Goal: Information Seeking & Learning: Learn about a topic

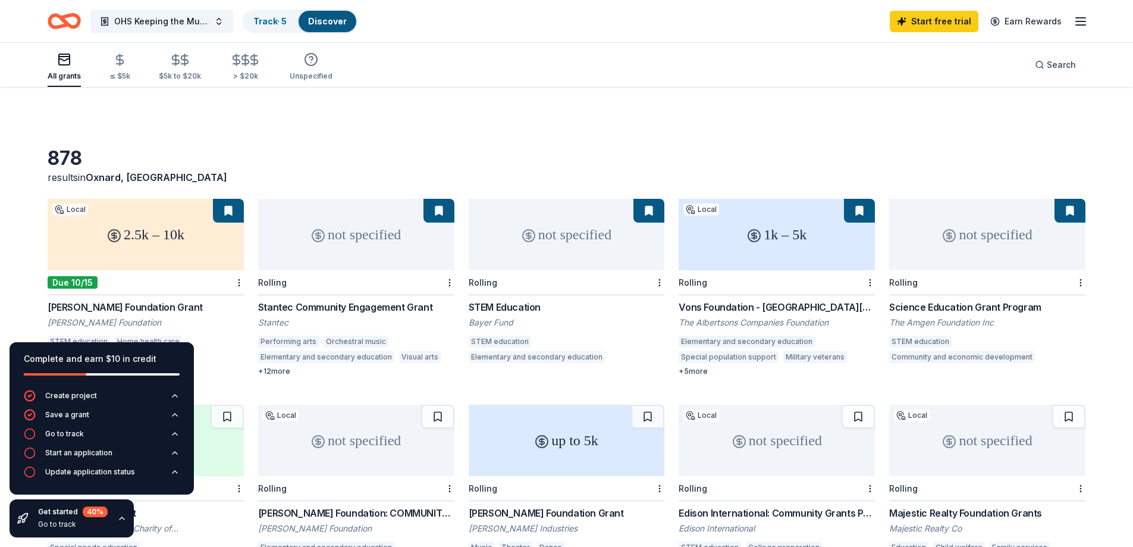
scroll to position [79, 0]
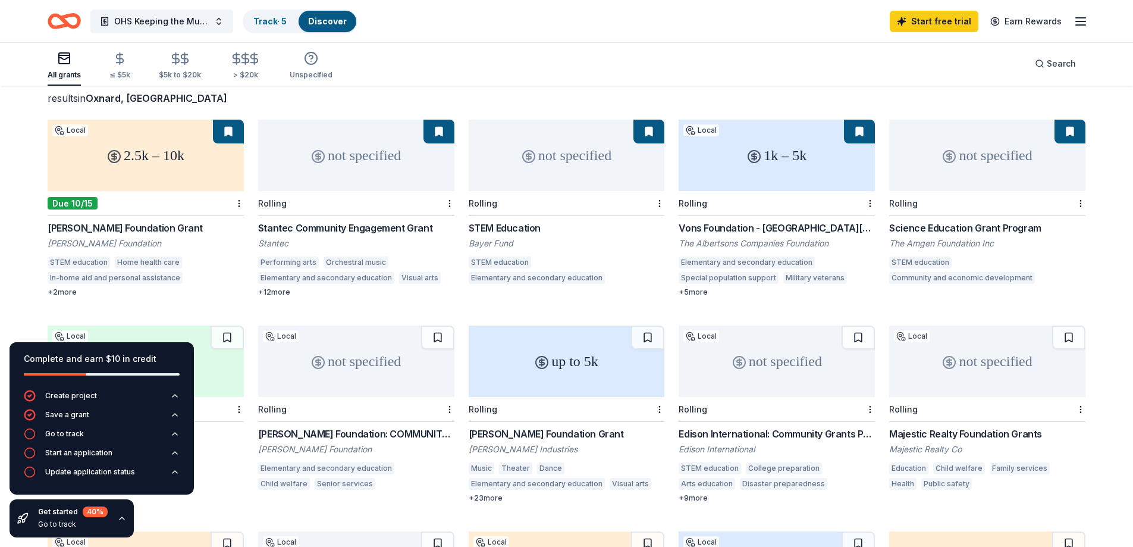
click at [759, 150] on icon at bounding box center [754, 156] width 14 height 14
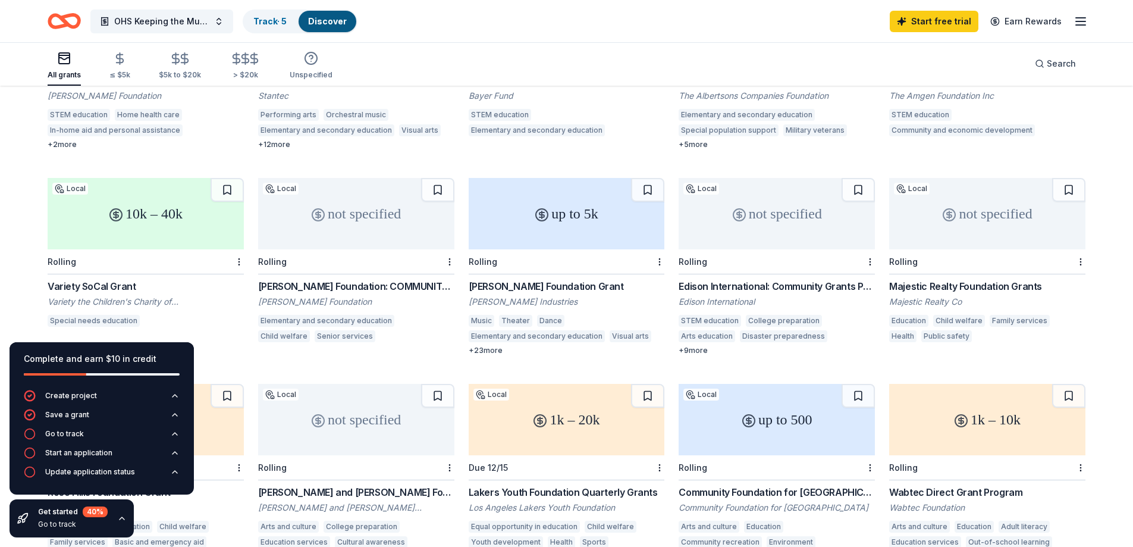
scroll to position [238, 0]
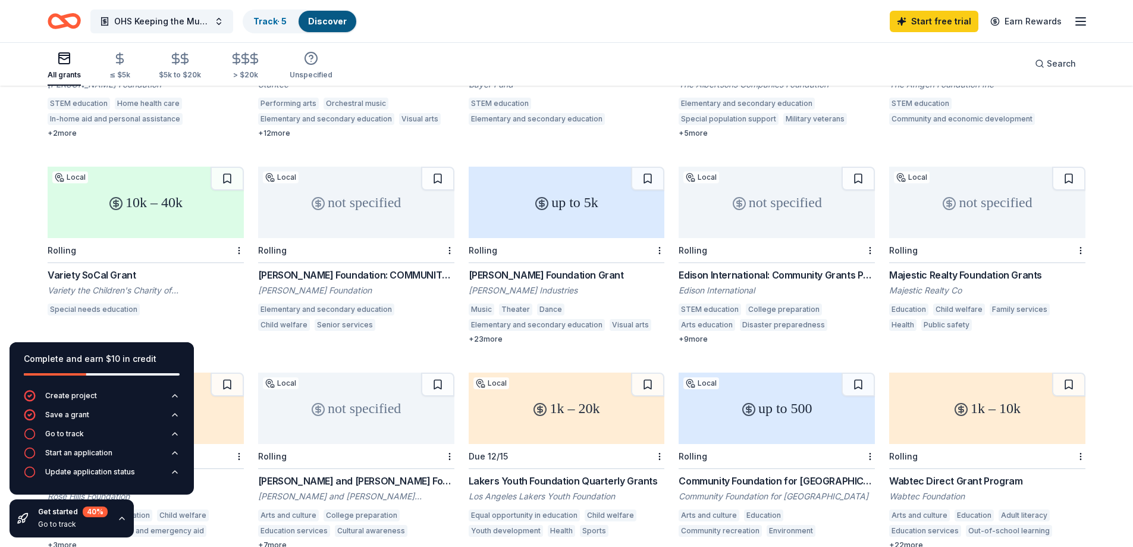
click at [146, 196] on div "10k – 40k" at bounding box center [146, 202] width 196 height 71
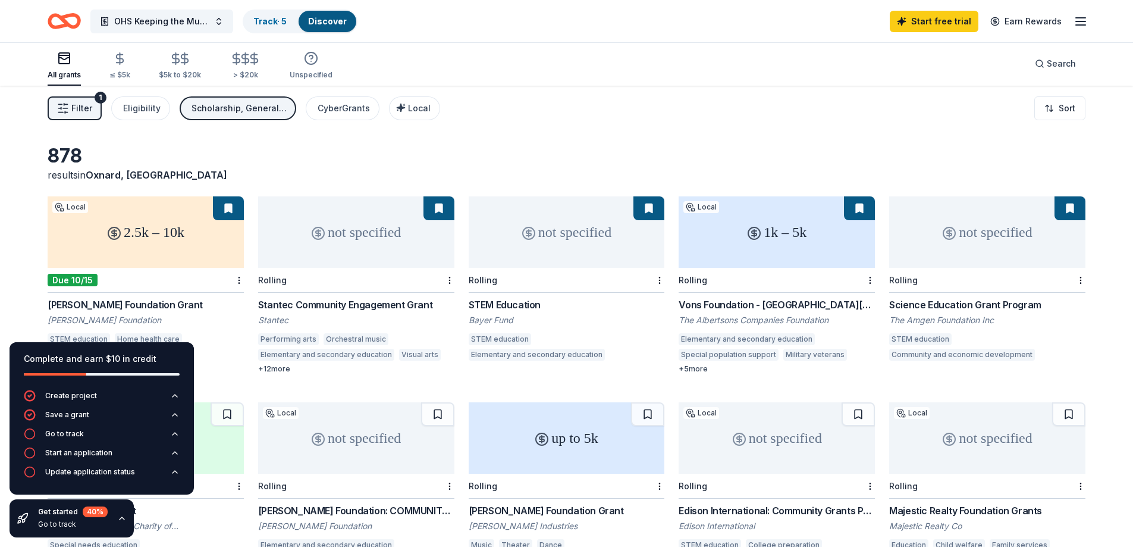
scroll to position [0, 0]
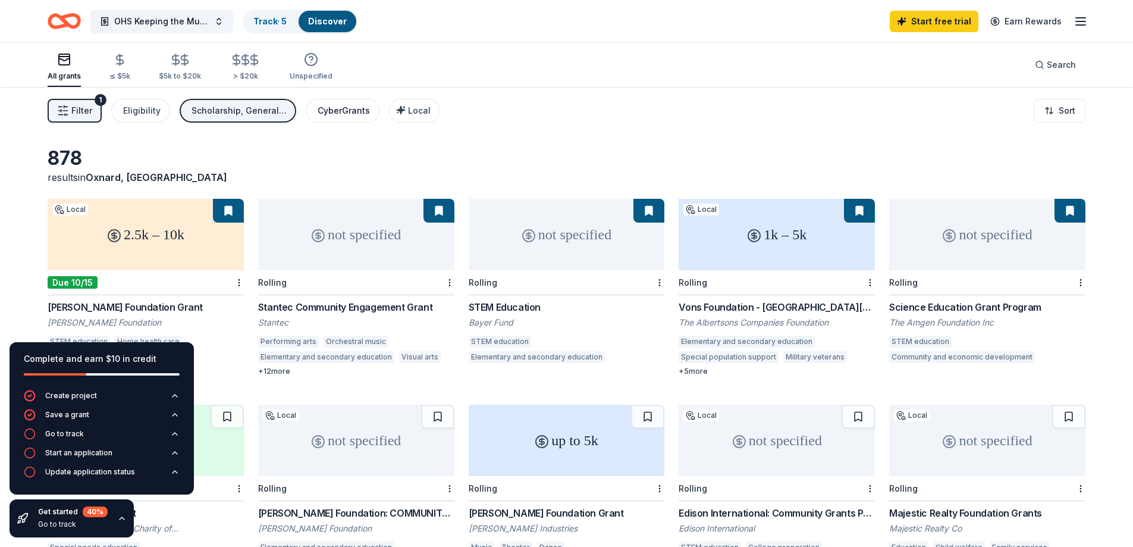
click at [349, 112] on div "CyberGrants" at bounding box center [344, 110] width 52 height 14
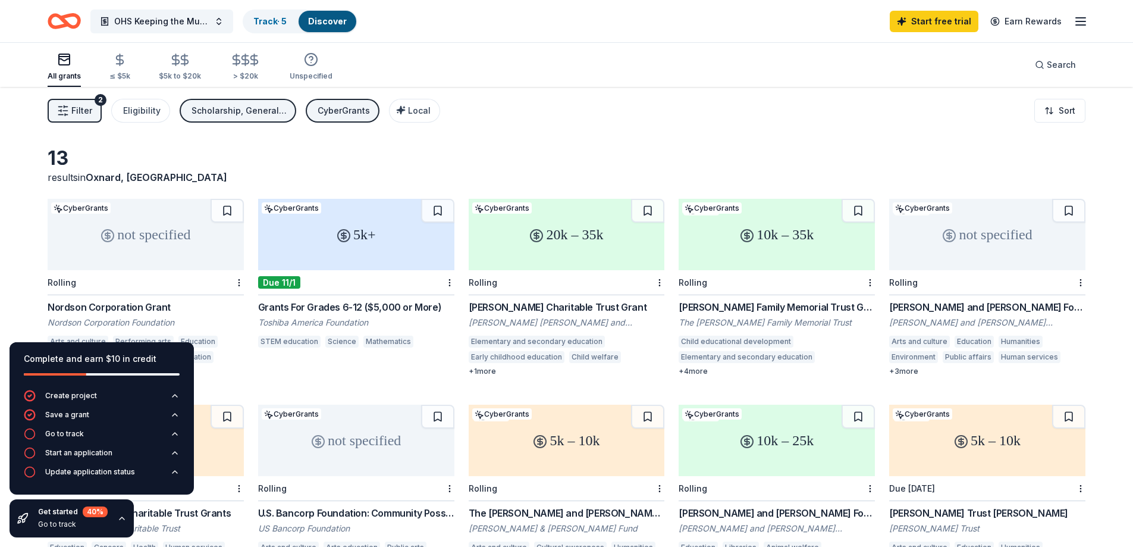
click at [364, 234] on div "5k+" at bounding box center [356, 234] width 196 height 71
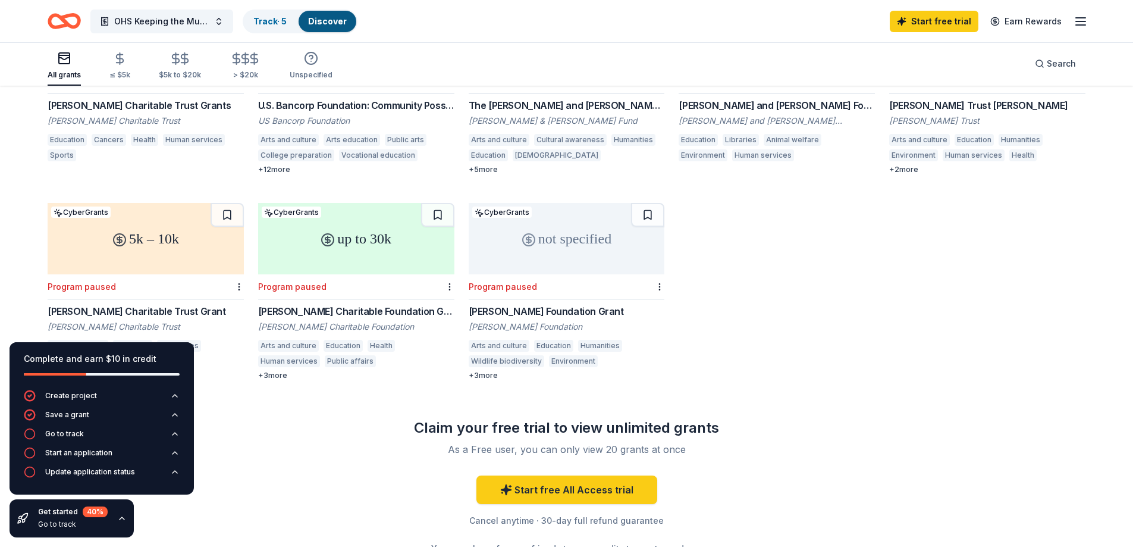
scroll to position [408, 0]
click at [555, 243] on div "not specified" at bounding box center [567, 237] width 196 height 71
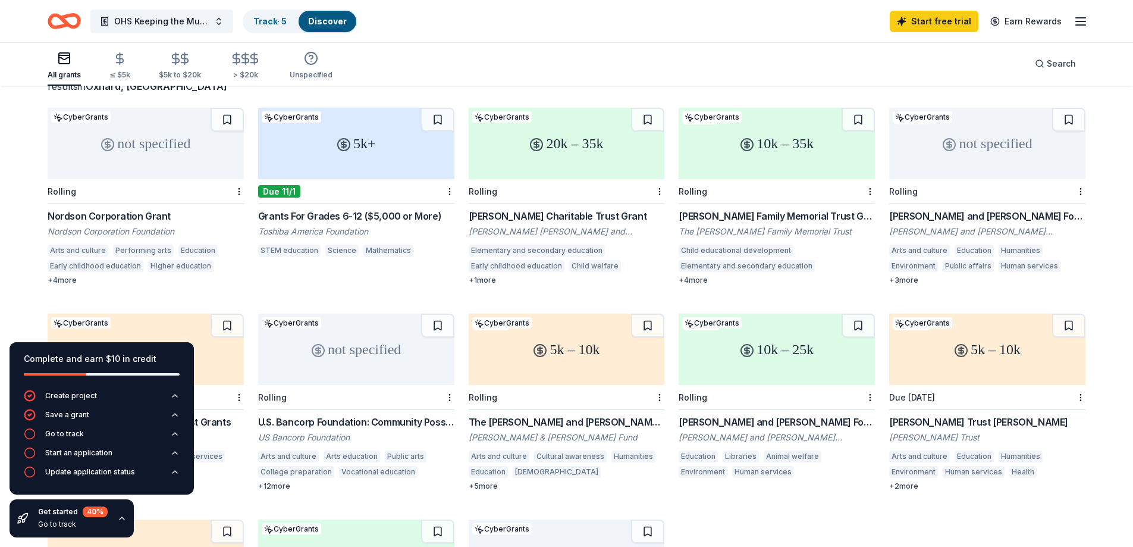
scroll to position [90, 0]
click at [772, 140] on div "10k – 35k" at bounding box center [777, 143] width 196 height 71
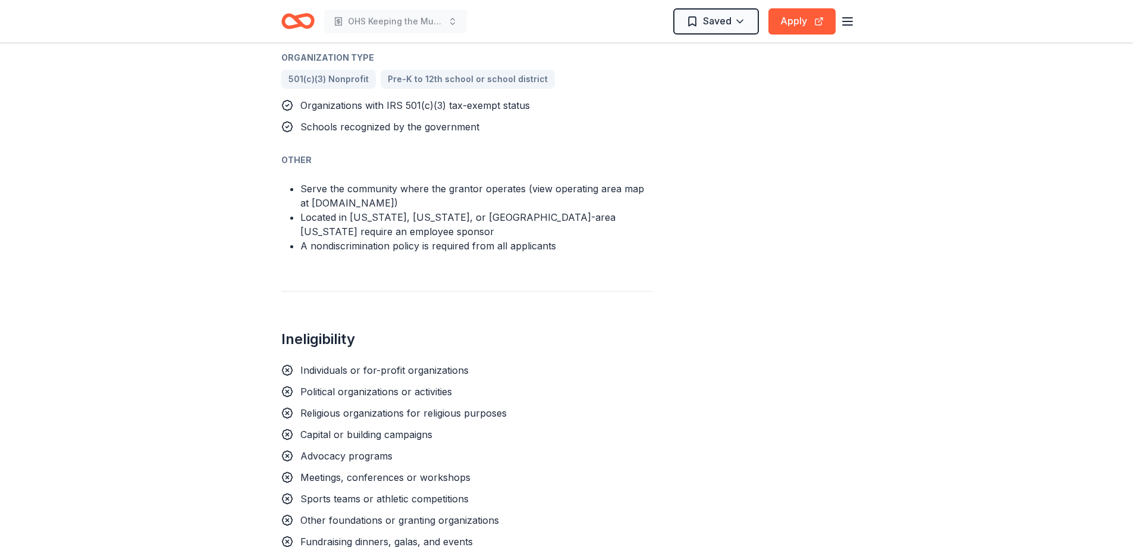
scroll to position [793, 0]
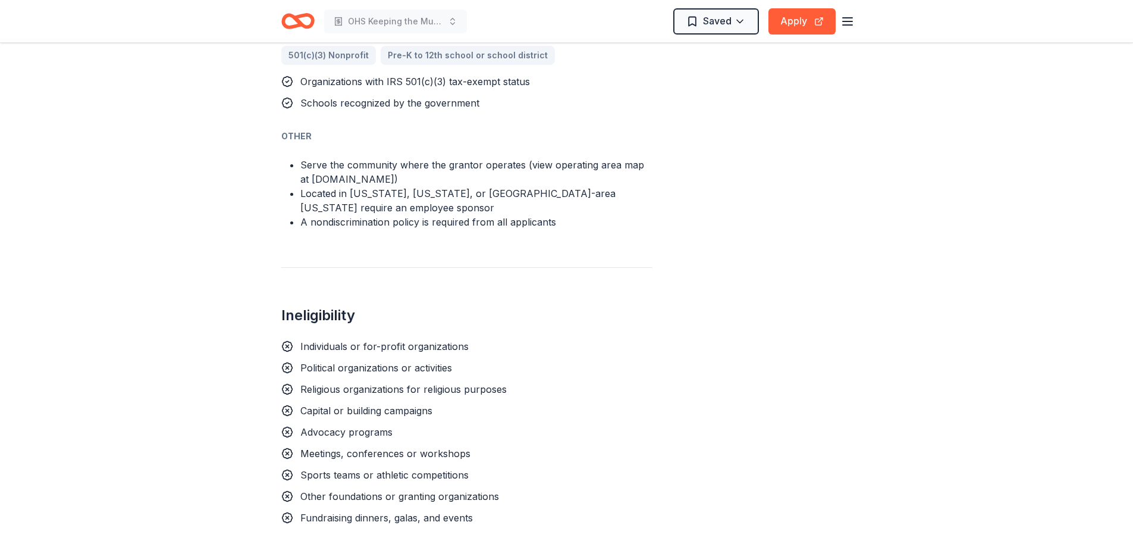
drag, startPoint x: 597, startPoint y: 266, endPoint x: 574, endPoint y: 329, distance: 67.2
click at [574, 360] on div "Political organizations or activities" at bounding box center [466, 367] width 371 height 14
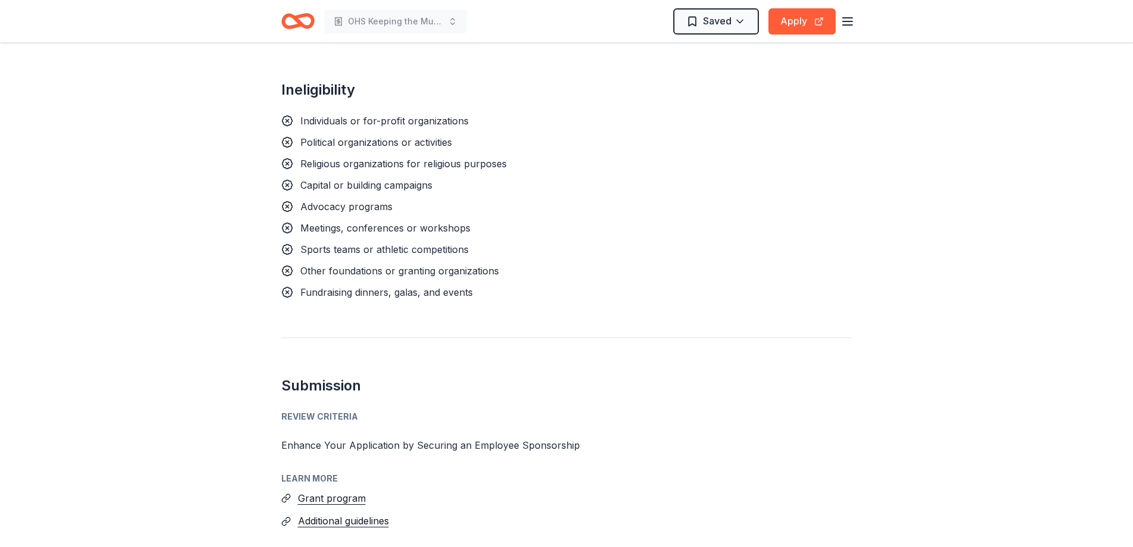
scroll to position [992, 0]
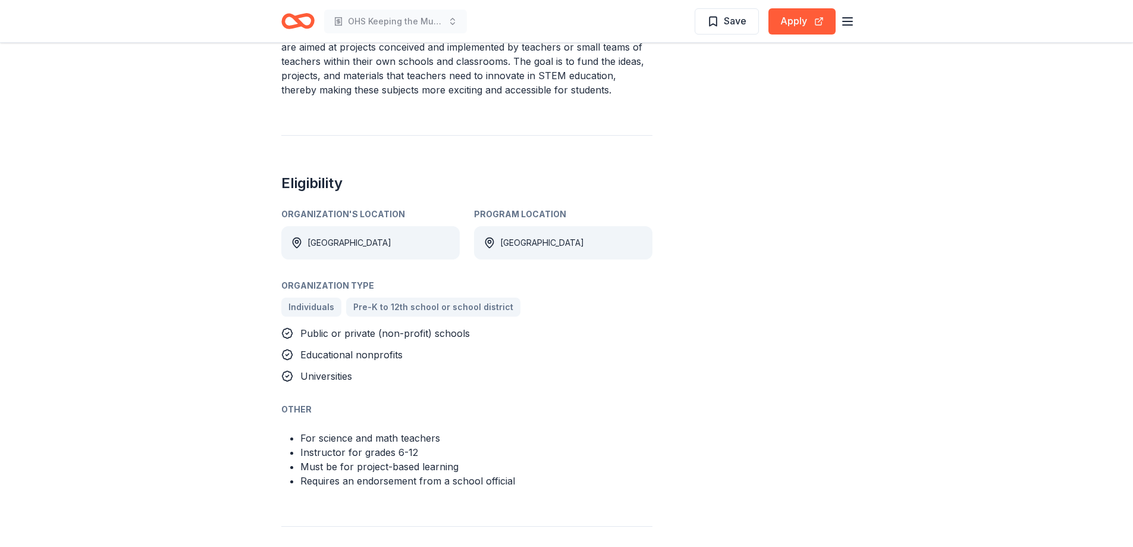
scroll to position [476, 0]
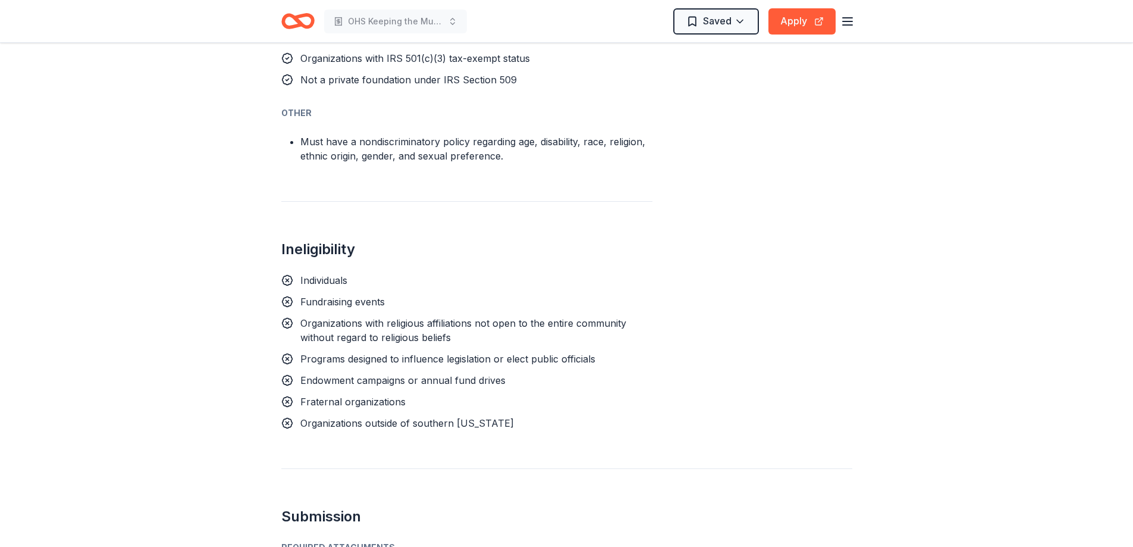
scroll to position [833, 0]
